Goal: Task Accomplishment & Management: Use online tool/utility

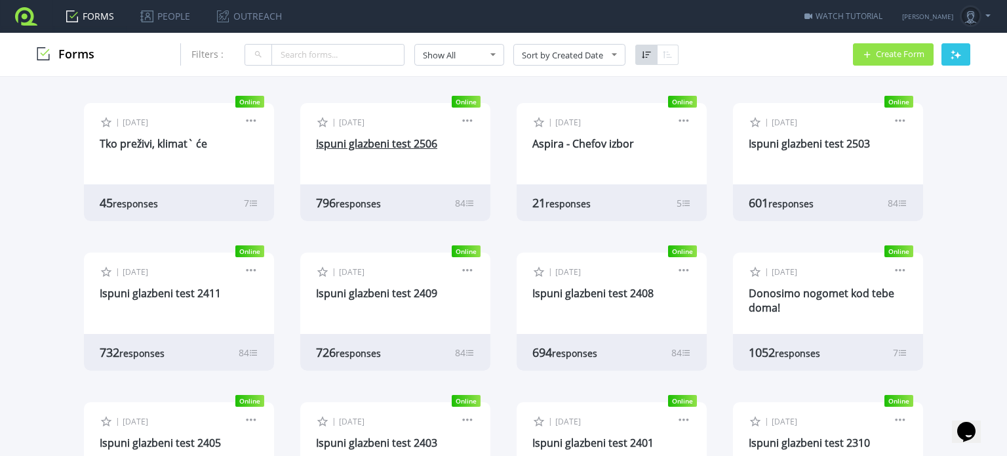
click at [389, 141] on link "Ispuni glazbeni test 2506" at bounding box center [376, 143] width 121 height 14
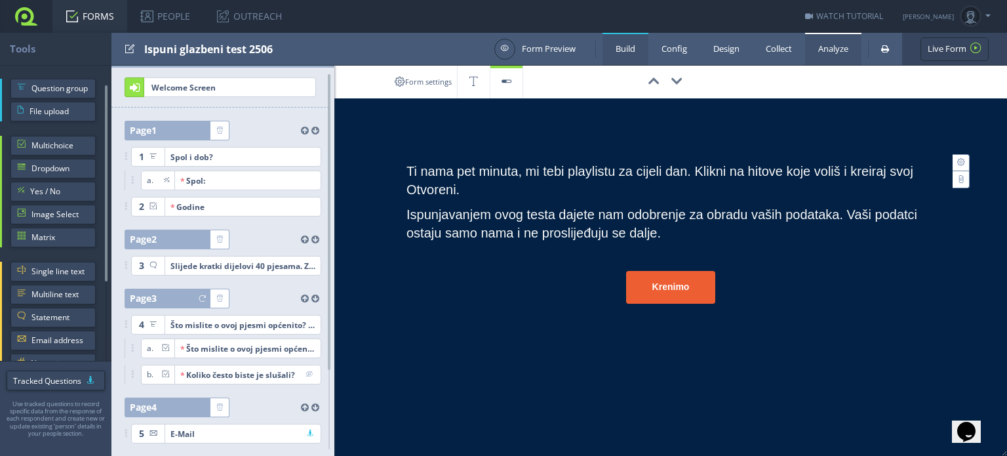
click at [829, 51] on link "Analyze" at bounding box center [833, 49] width 56 height 32
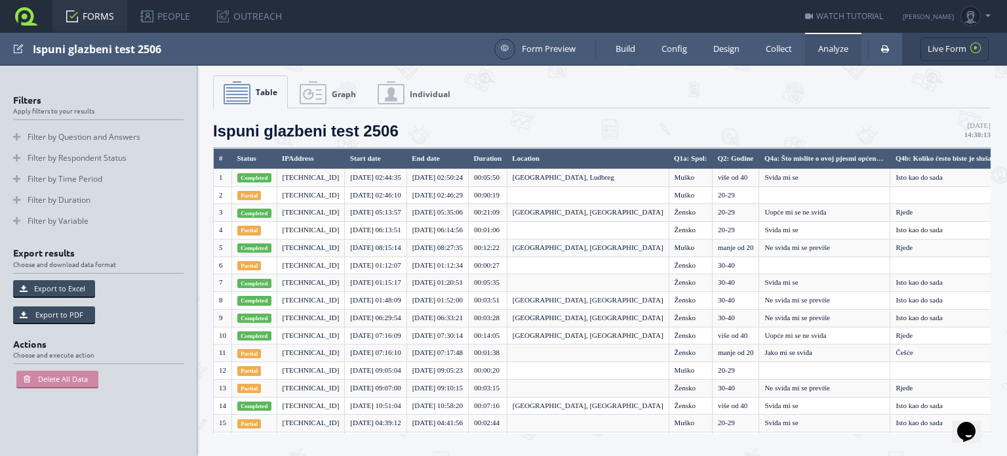
click at [317, 93] on link "Graph" at bounding box center [328, 92] width 76 height 33
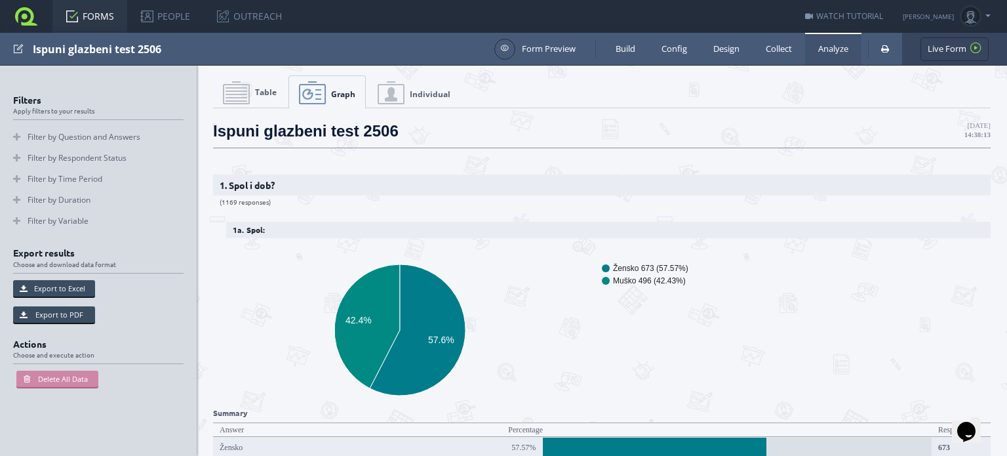
click at [249, 94] on link "Table" at bounding box center [249, 92] width 73 height 33
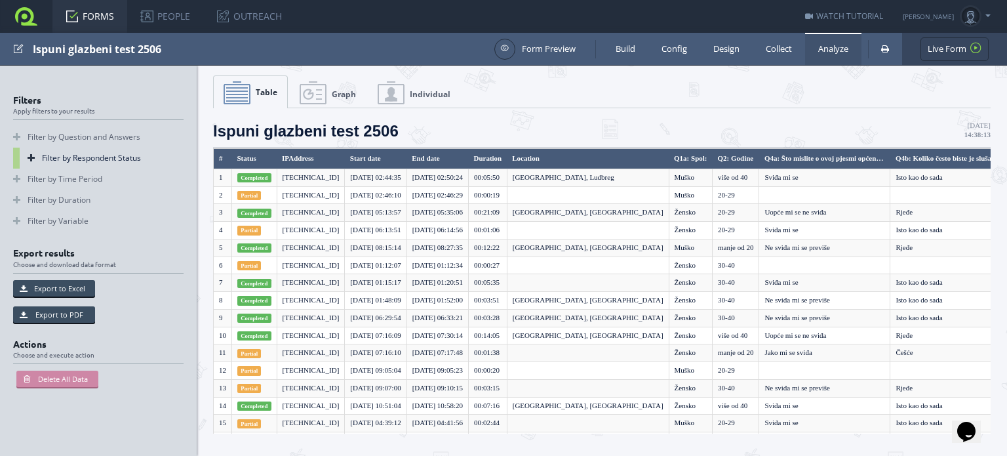
click at [65, 160] on link "Filter by Respondent Status" at bounding box center [98, 157] width 170 height 21
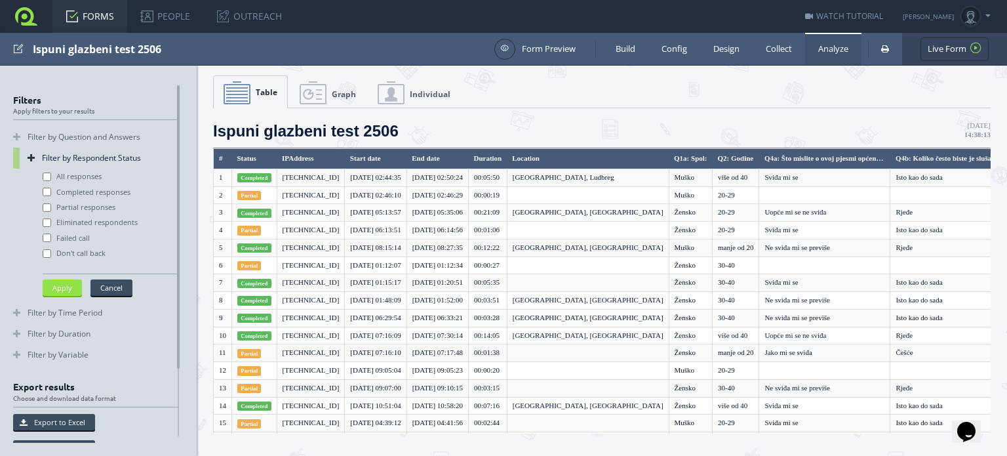
click at [65, 192] on label "Completed responses" at bounding box center [87, 192] width 88 height 10
click at [51, 192] on input "Completed responses" at bounding box center [47, 191] width 9 height 9
click at [66, 285] on button "Apply" at bounding box center [62, 287] width 39 height 16
checkbox input "false"
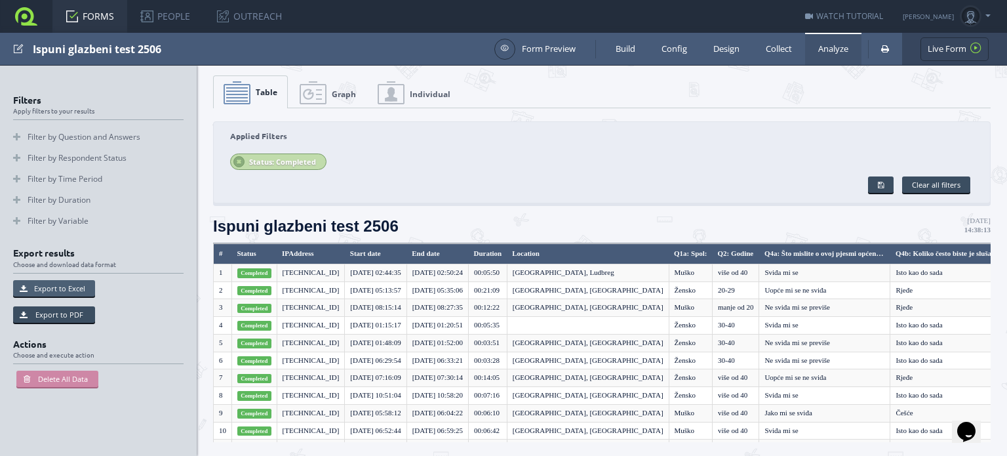
click at [76, 284] on button "Export to Excel" at bounding box center [54, 288] width 82 height 16
type input "Default"
type input "Unique-Id's"
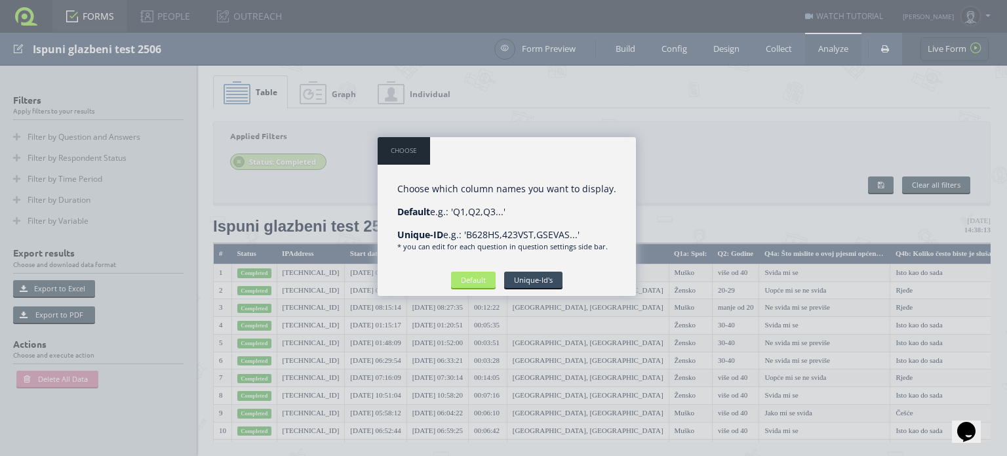
click at [464, 279] on input "Default" at bounding box center [473, 279] width 45 height 16
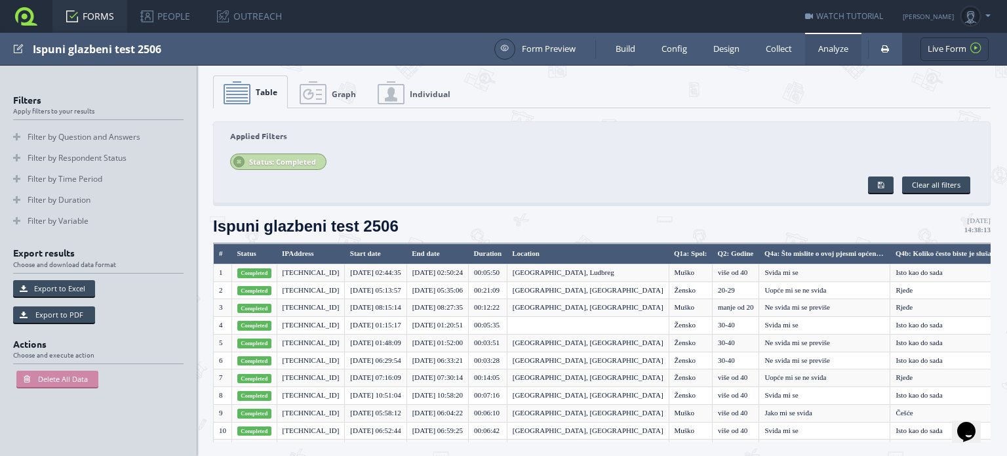
click at [81, 12] on link "FORMS" at bounding box center [89, 16] width 75 height 33
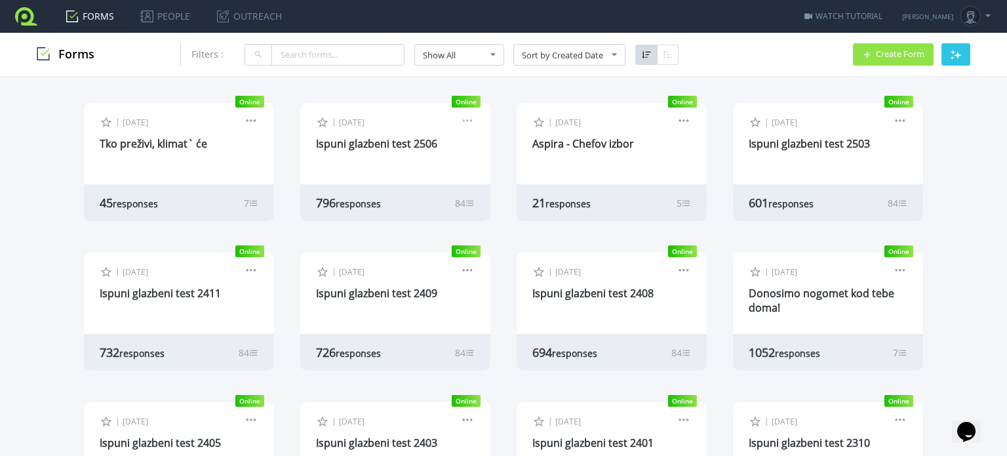
click at [465, 117] on link at bounding box center [467, 123] width 14 height 12
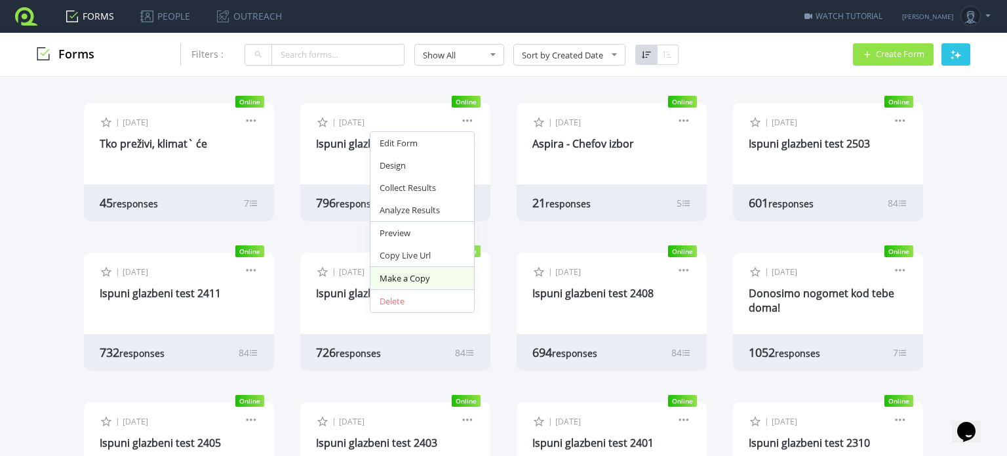
click at [441, 278] on link "Make a Copy" at bounding box center [422, 278] width 104 height 22
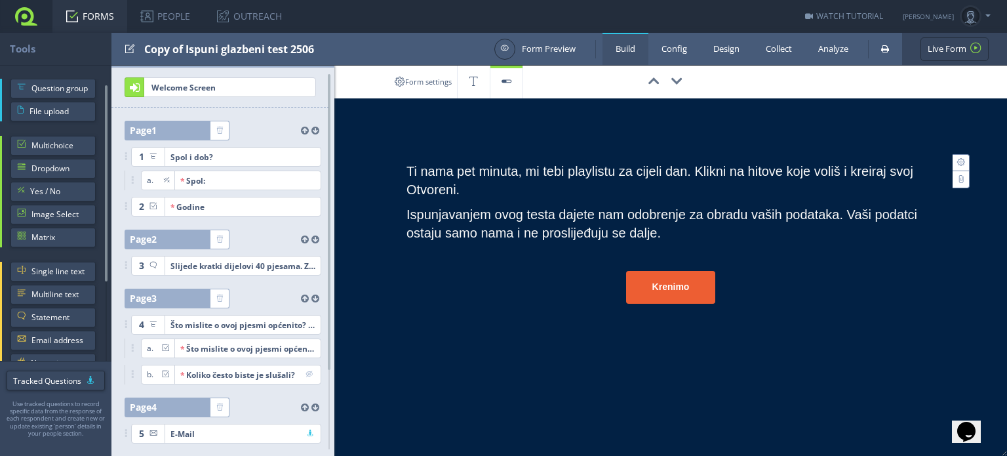
click at [214, 47] on div "Copy of Ispuni glazbeni test 2506" at bounding box center [315, 49] width 343 height 32
click at [194, 47] on input "test" at bounding box center [209, 49] width 131 height 22
drag, startPoint x: 187, startPoint y: 49, endPoint x: 108, endPoint y: 56, distance: 80.3
click at [108, 56] on div "Tools Form Preview Build Config Design Collect Analyze Live Form Live Form" at bounding box center [503, 49] width 1007 height 33
click at [267, 47] on input "test" at bounding box center [209, 49] width 131 height 22
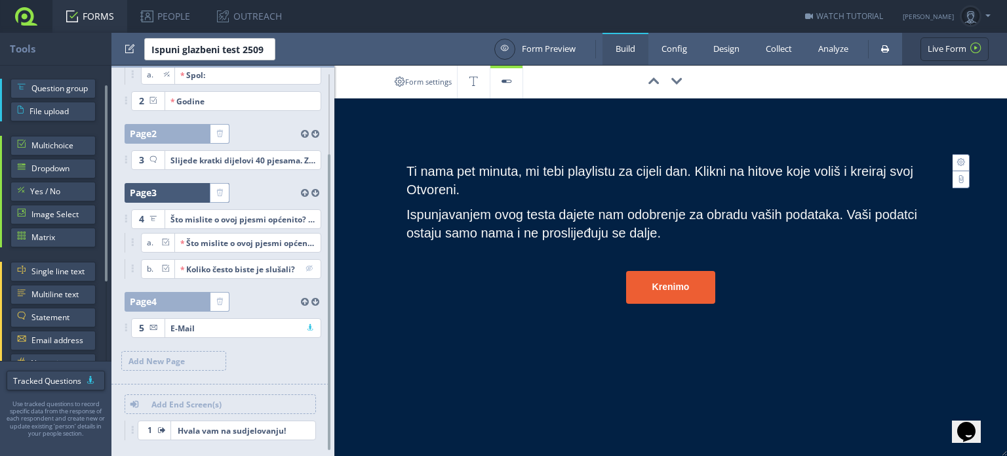
type input "Ispuni glazbeni test 2509"
click at [163, 193] on div at bounding box center [183, 193] width 53 height 20
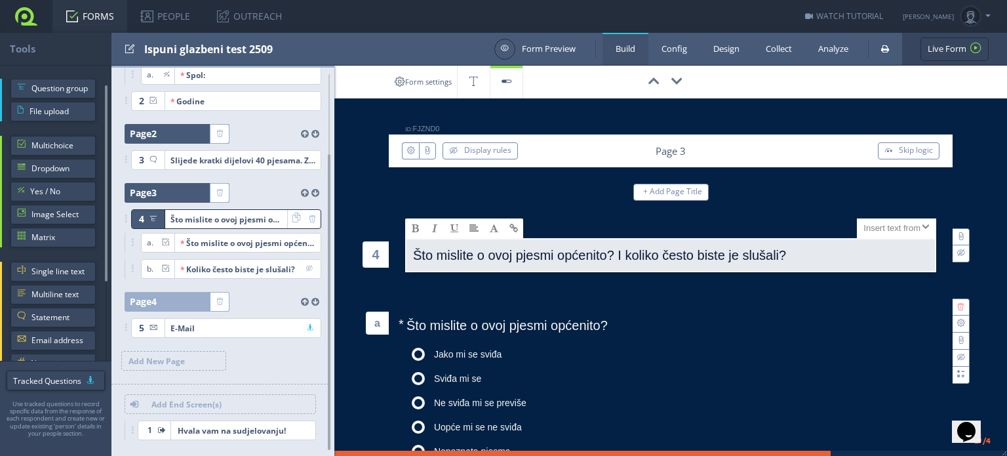
click at [174, 130] on div at bounding box center [183, 134] width 53 height 20
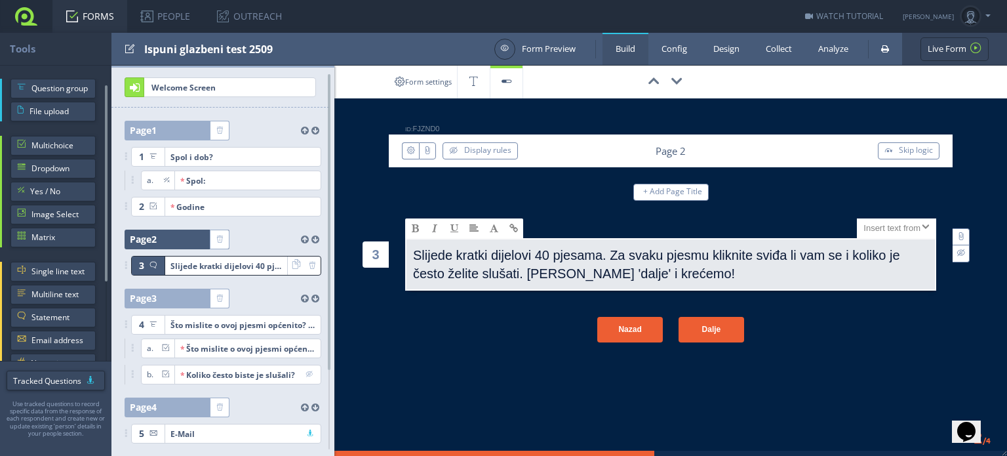
click at [24, 16] on link at bounding box center [26, 16] width 52 height 33
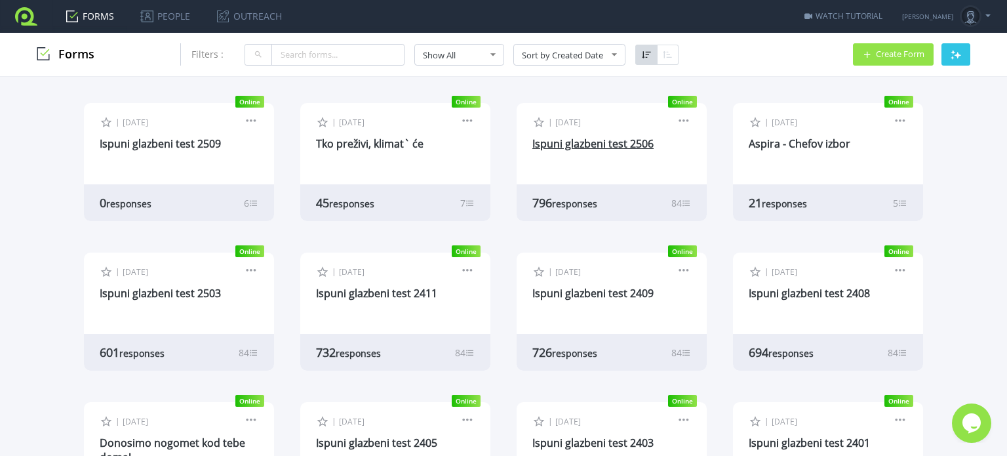
click at [581, 144] on link "Ispuni glazbeni test 2506" at bounding box center [592, 143] width 121 height 14
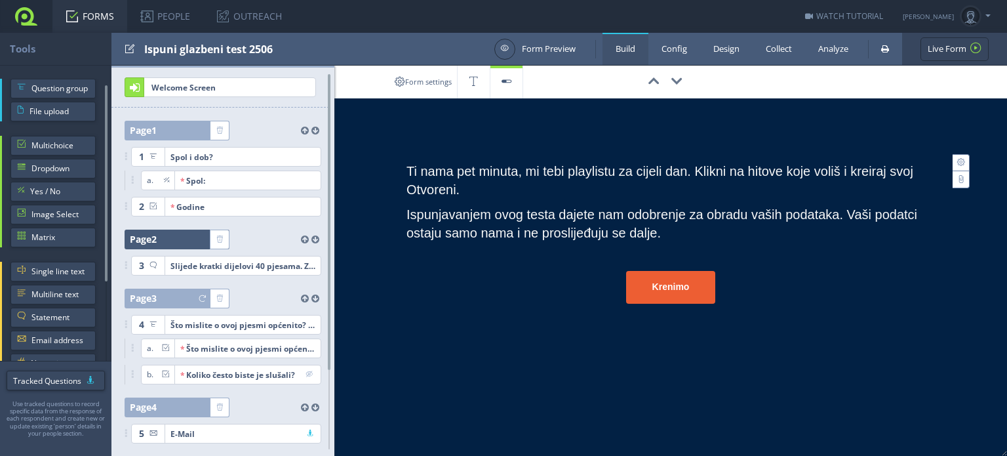
click at [189, 241] on div at bounding box center [183, 239] width 53 height 20
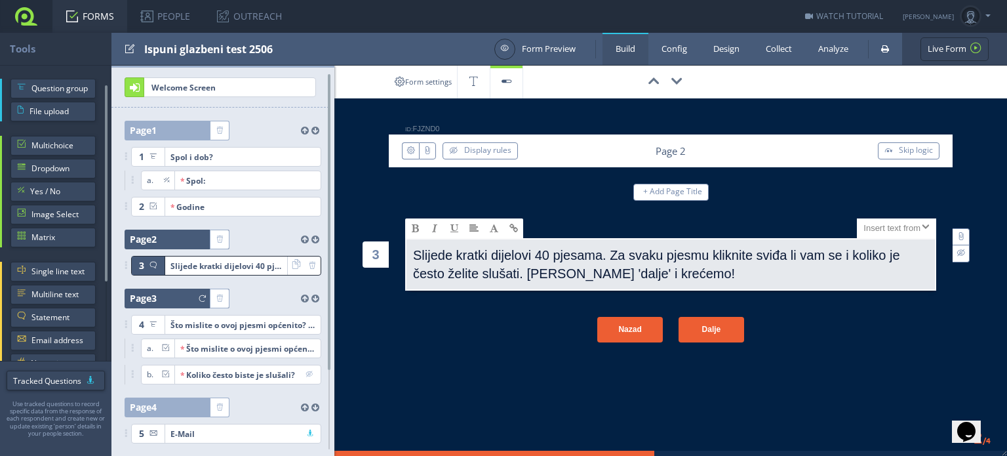
click at [179, 296] on div at bounding box center [183, 298] width 53 height 20
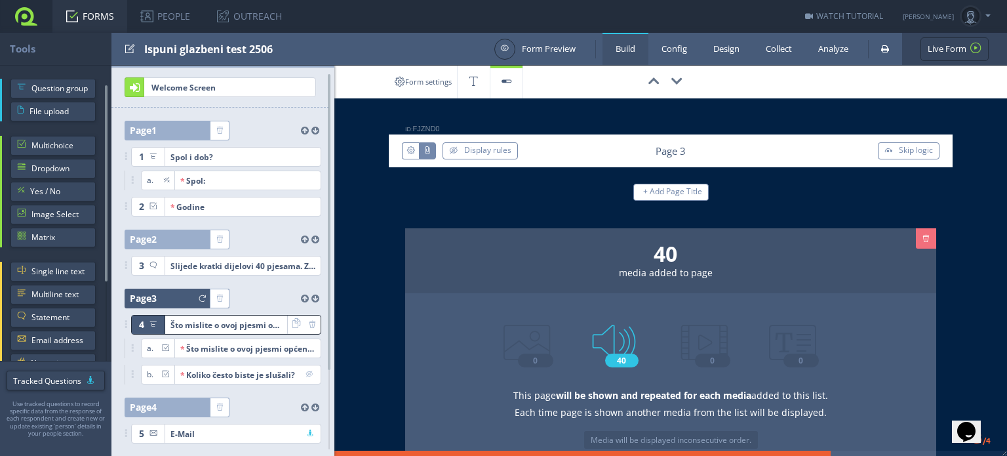
click at [29, 10] on link at bounding box center [26, 16] width 52 height 33
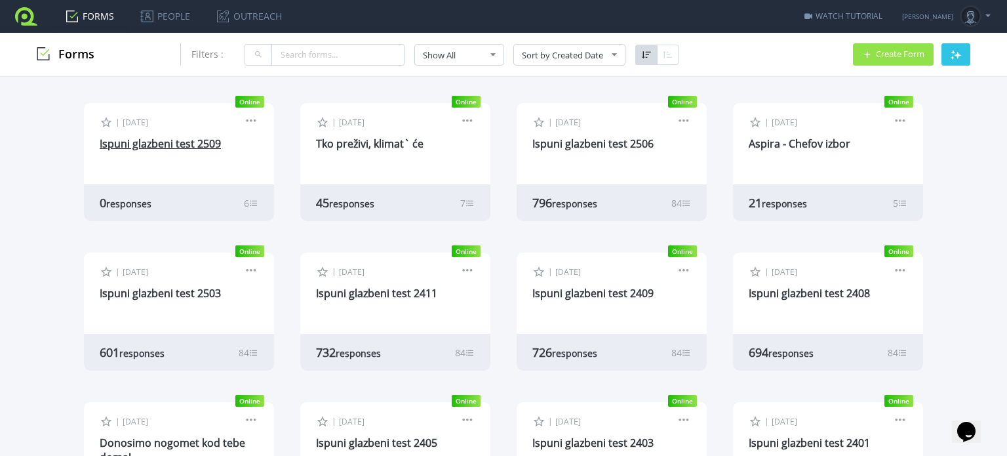
click at [146, 141] on link "Ispuni glazbeni test 2509" at bounding box center [160, 143] width 121 height 14
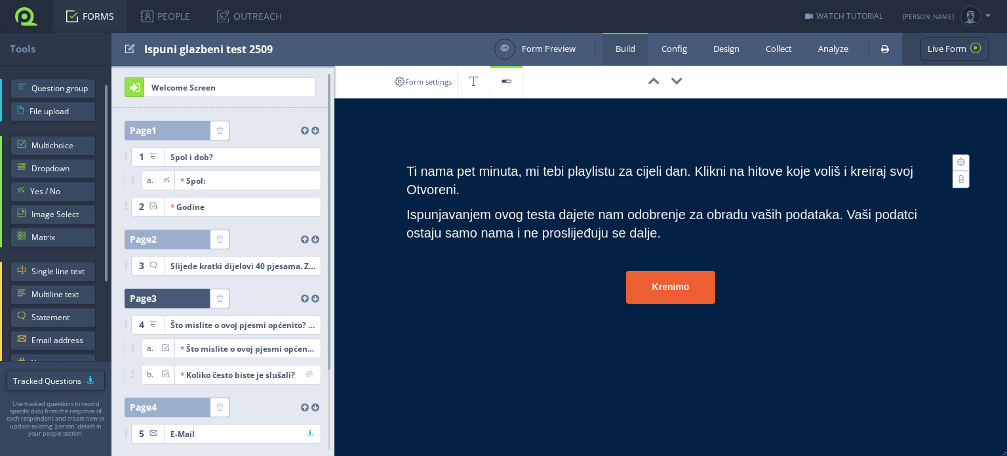
click at [165, 294] on div at bounding box center [183, 298] width 53 height 20
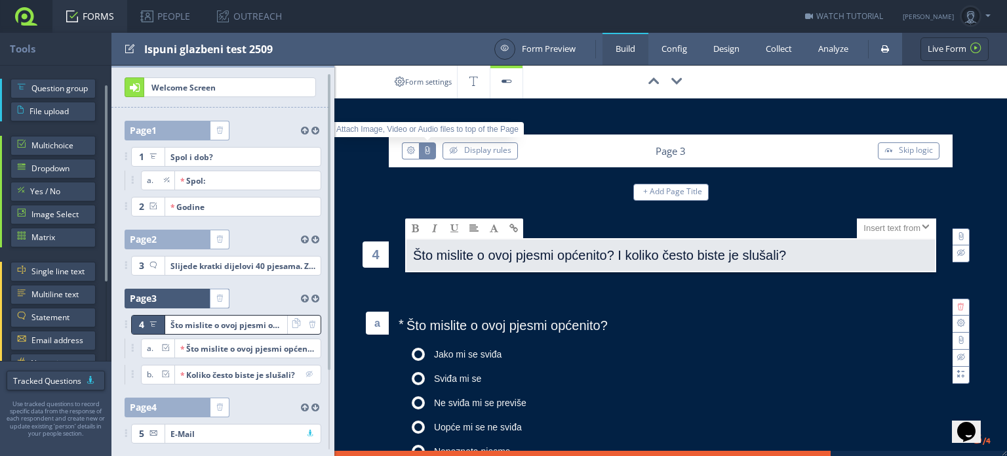
click at [420, 154] on button "button" at bounding box center [427, 150] width 17 height 17
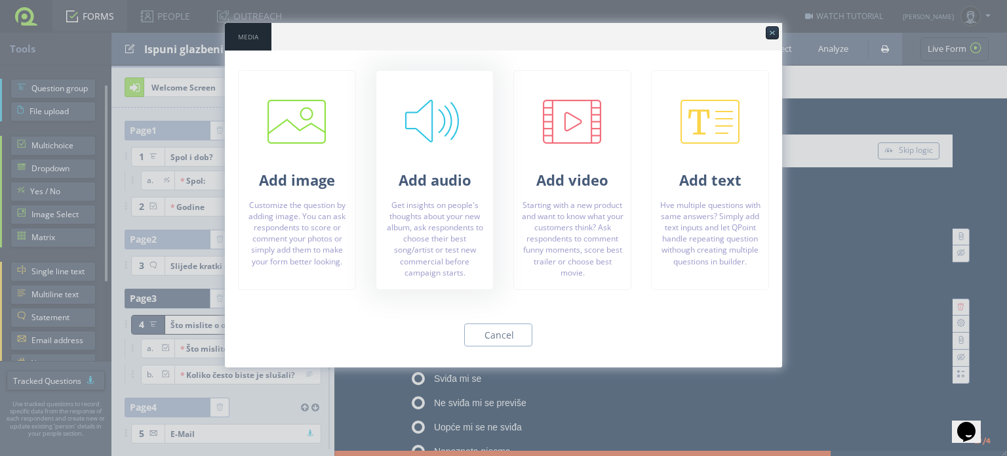
click at [446, 130] on link at bounding box center [434, 129] width 59 height 59
type input "C:\fakepath\01.mp3"
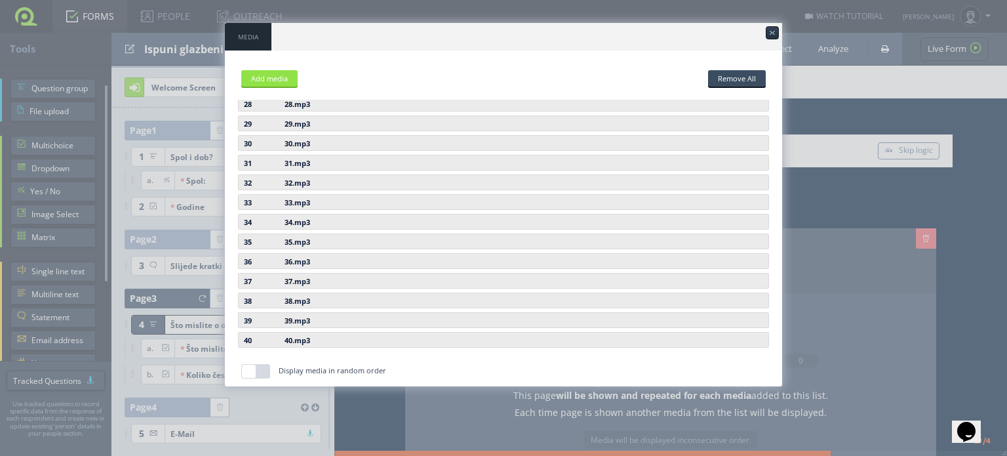
scroll to position [536, 0]
click at [771, 29] on div at bounding box center [772, 32] width 13 height 13
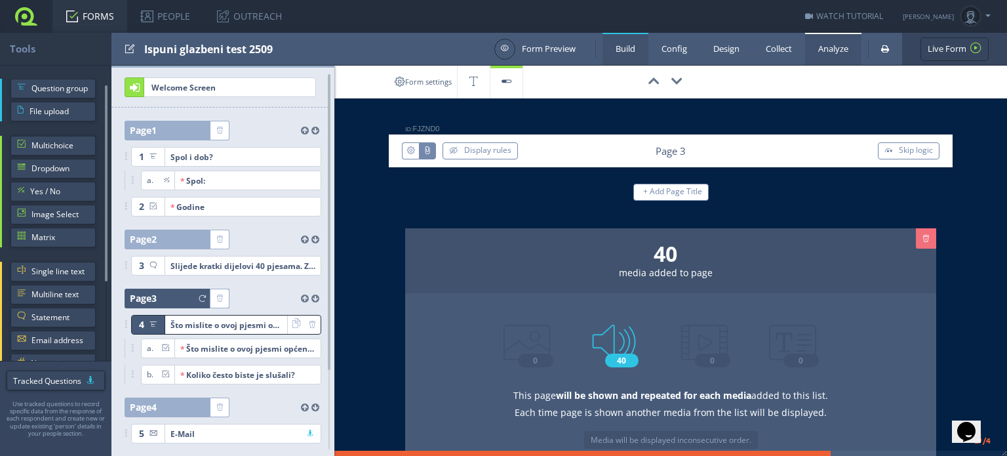
click at [817, 43] on link "Analyze" at bounding box center [833, 49] width 56 height 32
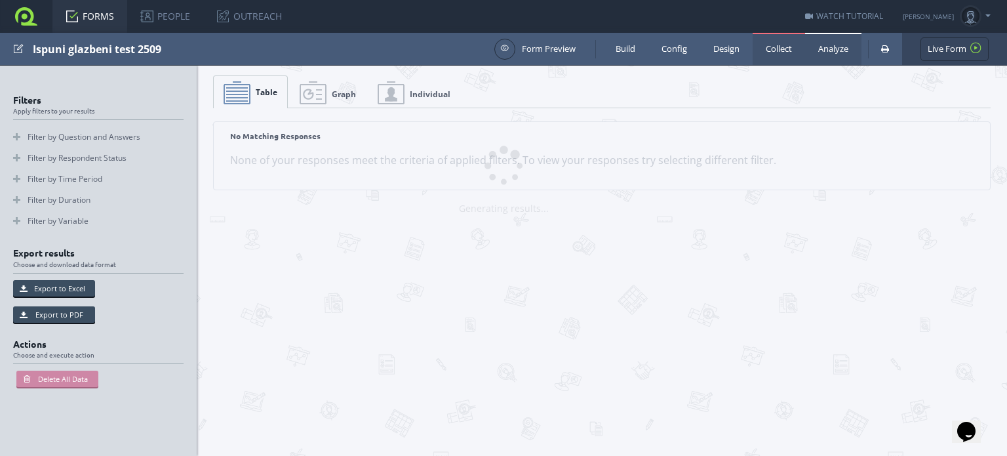
click at [779, 49] on link "Collect" at bounding box center [779, 49] width 52 height 32
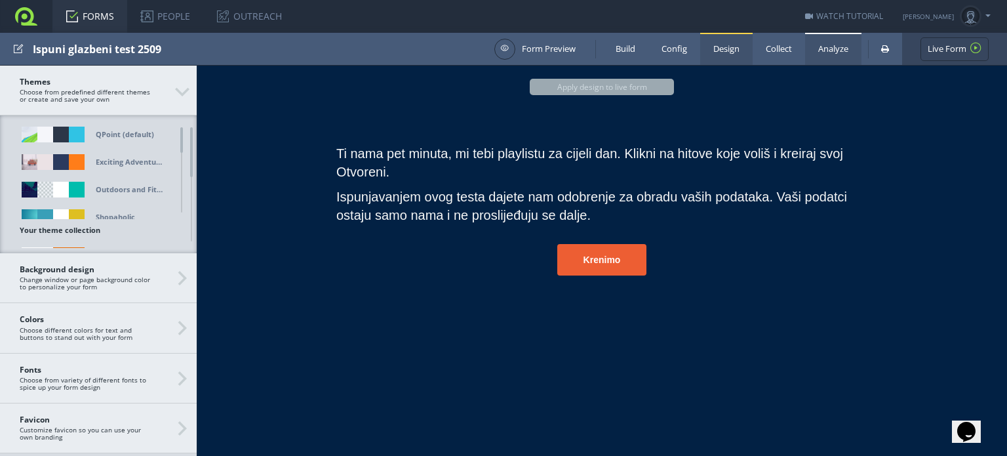
click at [829, 44] on link "Analyze" at bounding box center [833, 49] width 56 height 32
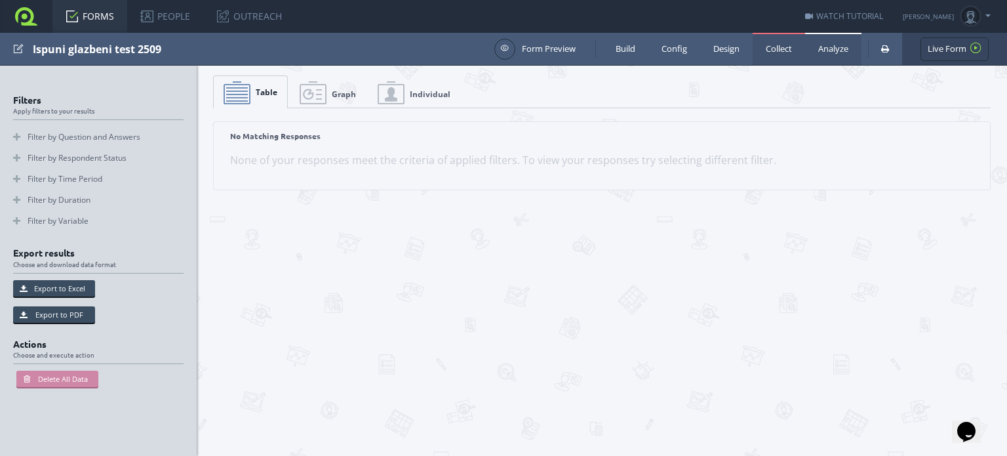
click at [789, 46] on link "Collect" at bounding box center [779, 49] width 52 height 32
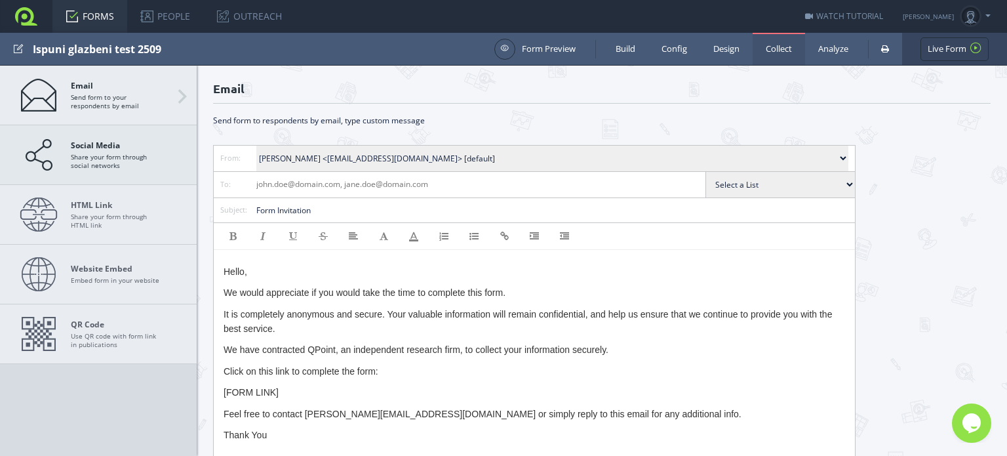
click at [131, 155] on span "Social Media Share your form through social networks" at bounding box center [117, 154] width 92 height 29
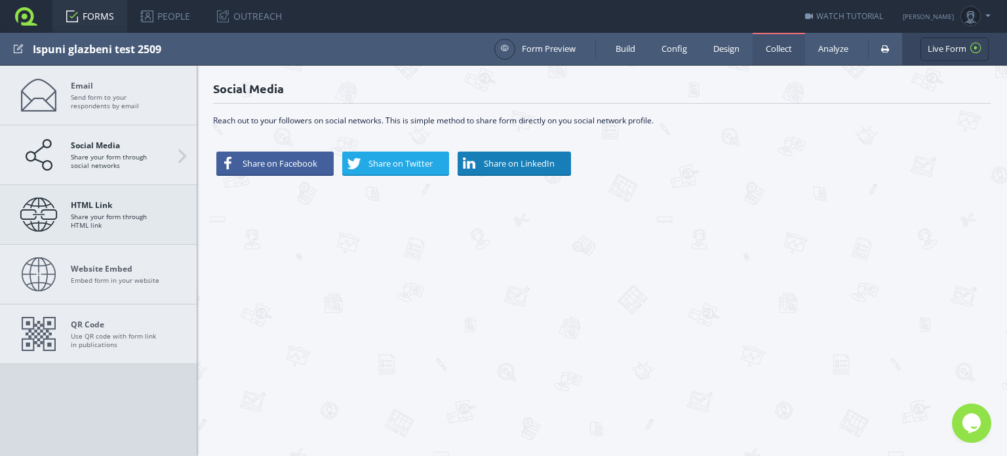
click at [119, 210] on span "HTML Link Share your form through HTML link" at bounding box center [117, 214] width 92 height 29
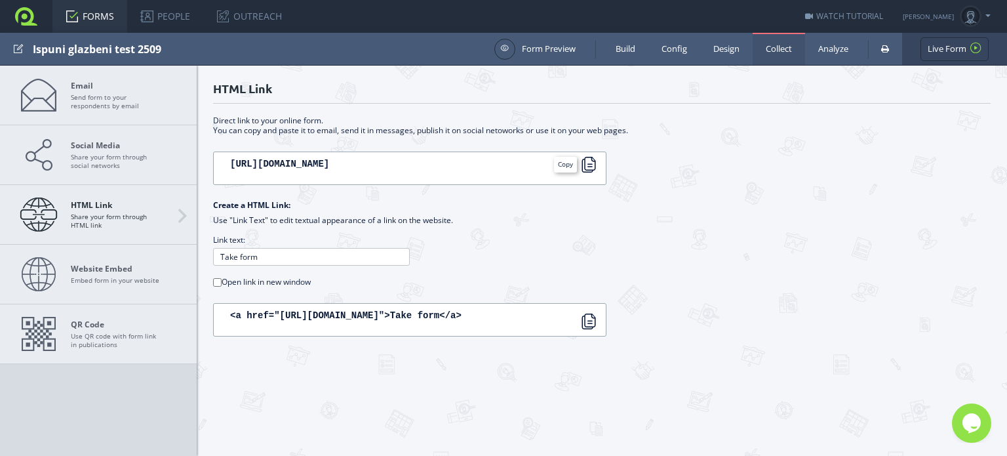
click at [590, 168] on div at bounding box center [589, 165] width 16 height 16
click at [593, 167] on div at bounding box center [589, 165] width 16 height 16
click at [214, 278] on input "Open link in new window" at bounding box center [217, 282] width 9 height 9
checkbox input "true"
type textarea "<a href="https://app.qpointsurvey.com/s/f1hgkda9e4rlknop" target="_blank">Take …"
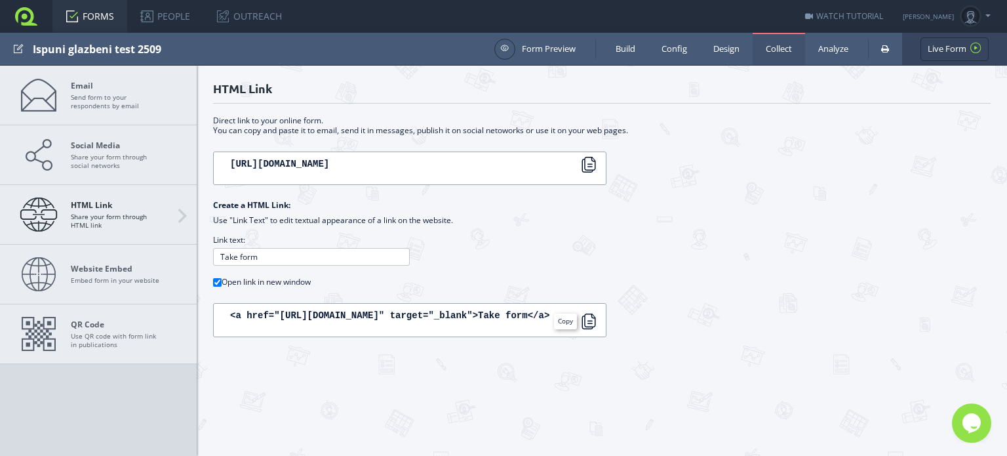
click at [593, 319] on div at bounding box center [589, 321] width 16 height 16
click at [593, 313] on div at bounding box center [589, 321] width 16 height 16
click at [595, 157] on div at bounding box center [589, 165] width 16 height 16
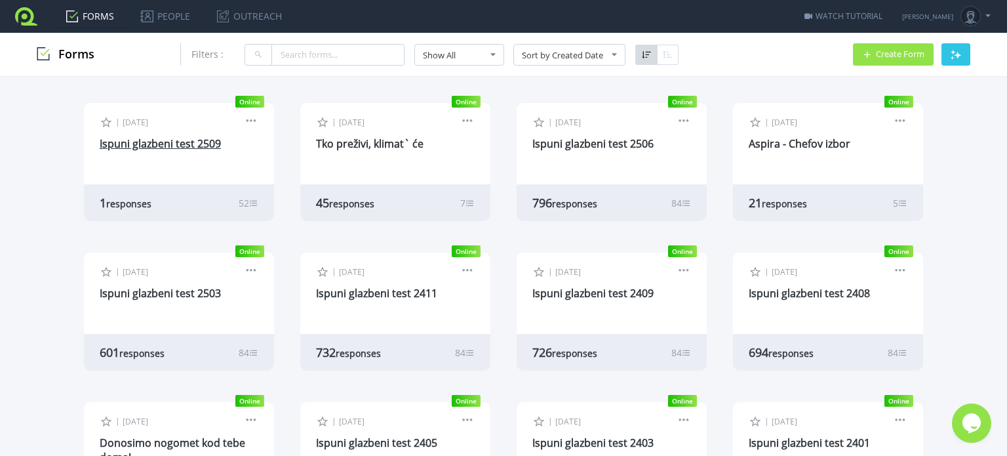
click at [159, 141] on link "Ispuni glazbeni test 2509" at bounding box center [160, 143] width 121 height 14
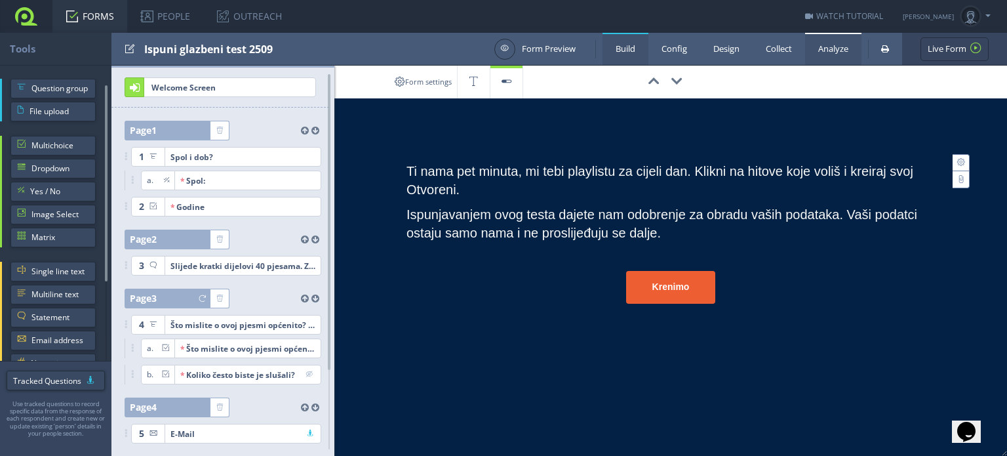
click at [812, 44] on link "Analyze" at bounding box center [833, 49] width 56 height 32
